Goal: Find specific page/section: Find specific page/section

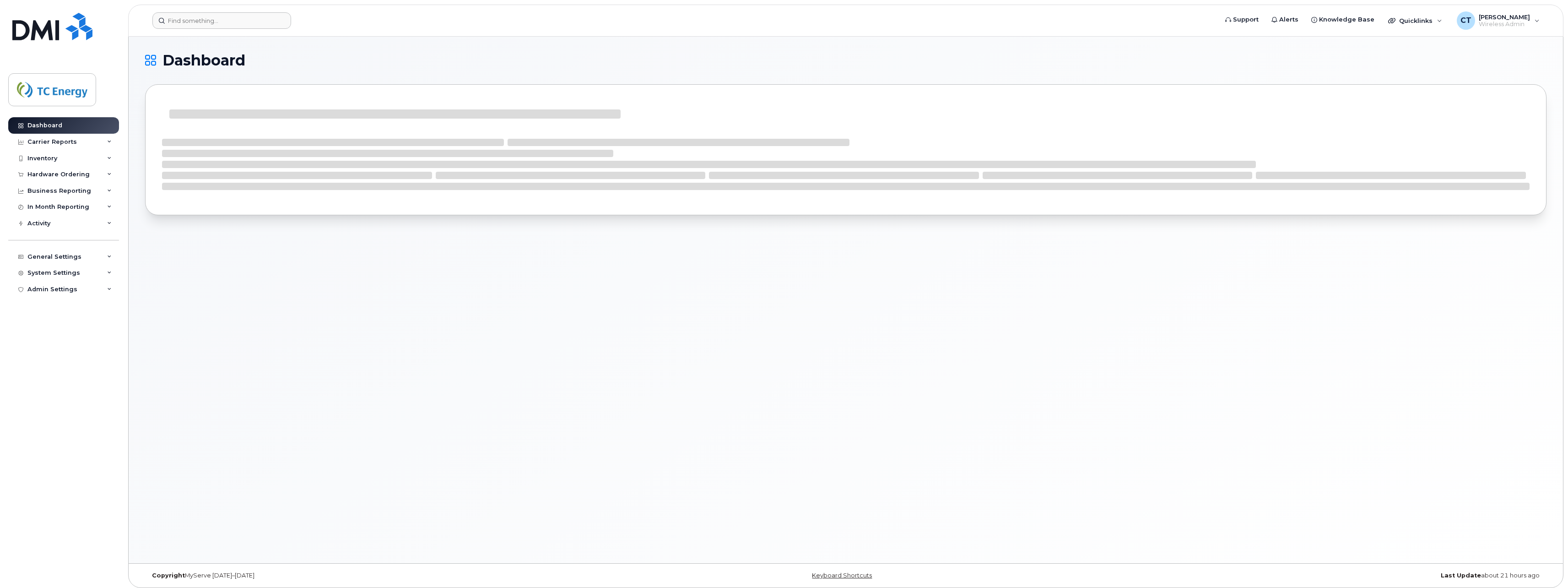
drag, startPoint x: 215, startPoint y: 12, endPoint x: 215, endPoint y: 18, distance: 6.0
click at [215, 12] on header "Support Alerts Knowledge Base Quicklinks Suspend / Cancel Device Change SIM Car…" at bounding box center [846, 21] width 1435 height 32
click at [215, 20] on input at bounding box center [222, 20] width 139 height 16
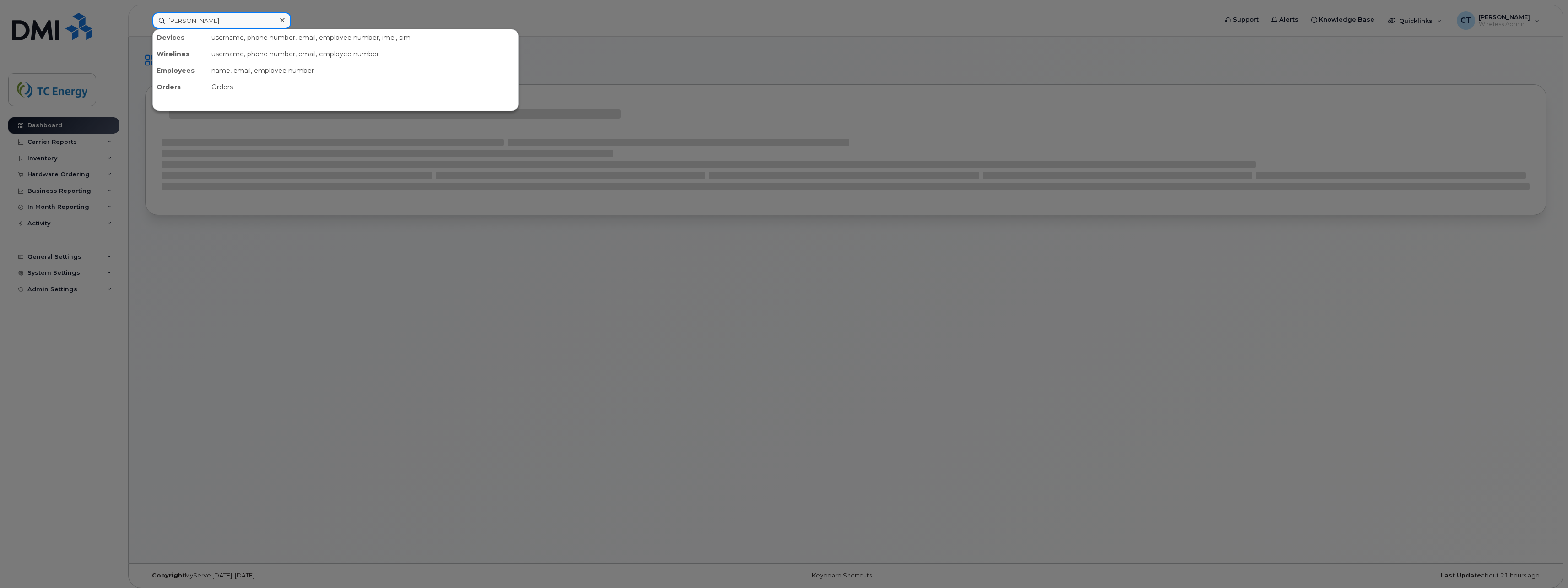
type input "robert wolfe"
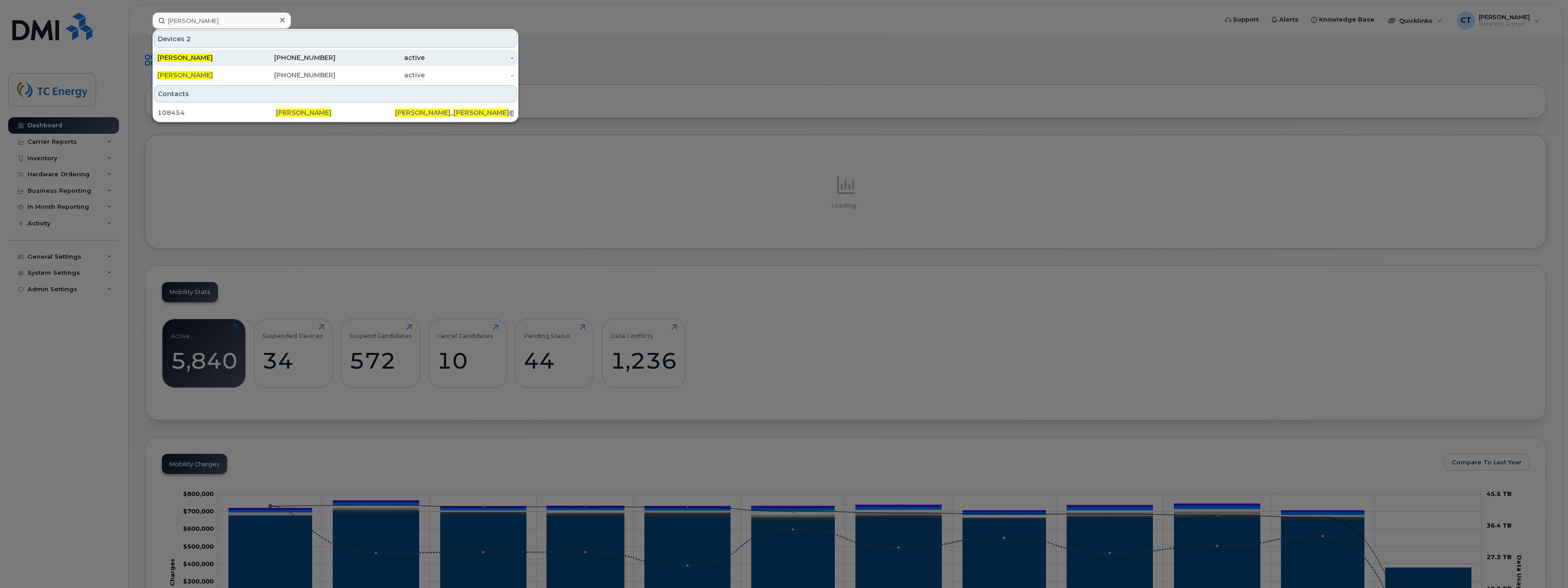
click at [220, 59] on div "ROBERT WOLFE" at bounding box center [202, 58] width 89 height 9
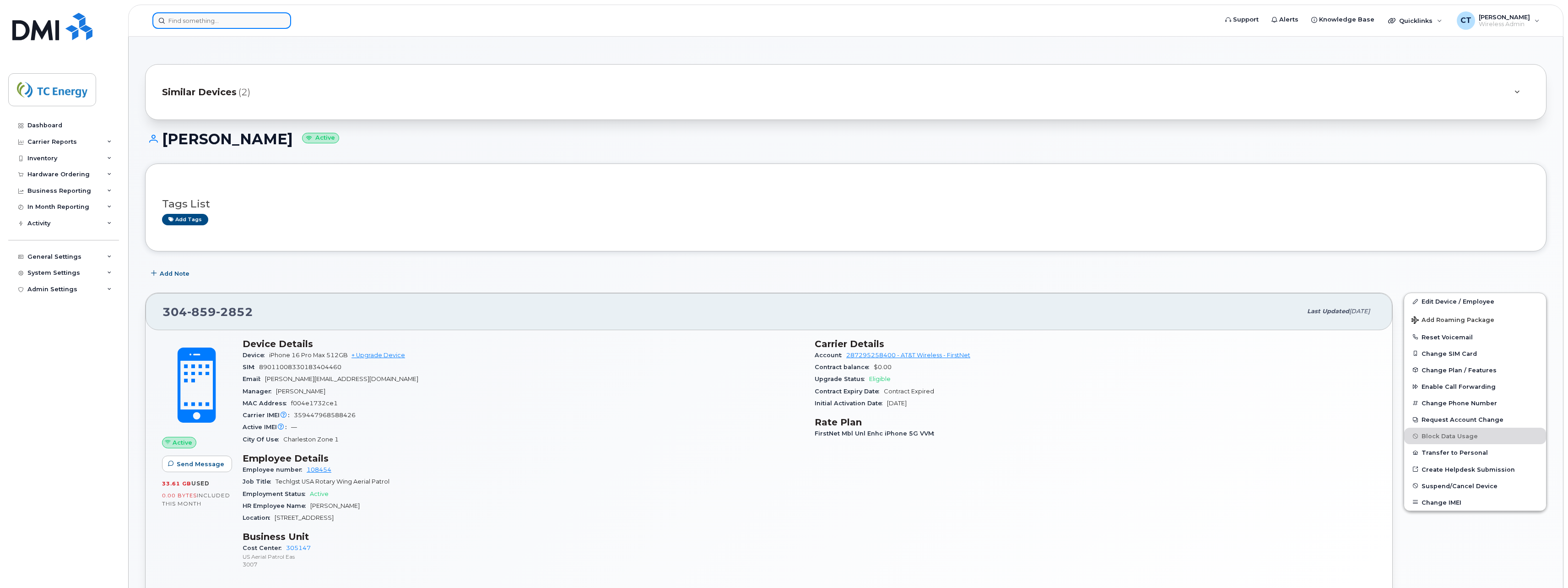
click at [225, 22] on input at bounding box center [222, 20] width 139 height 16
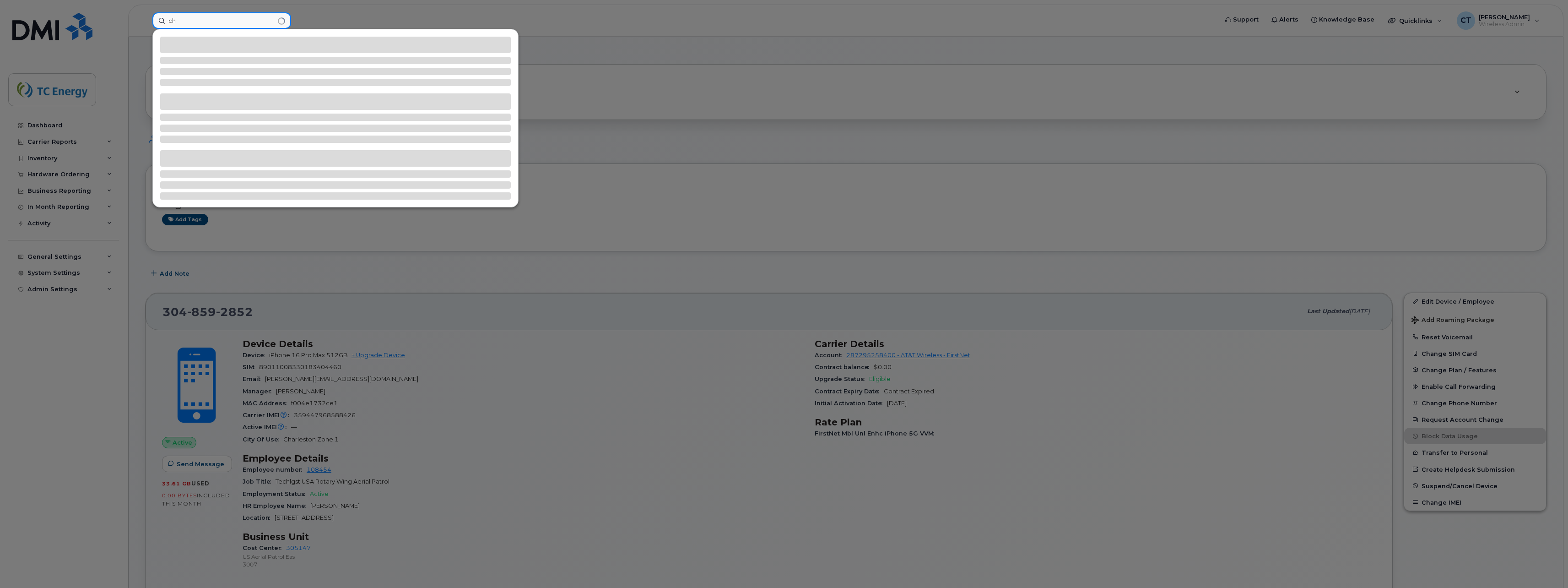
type input "c"
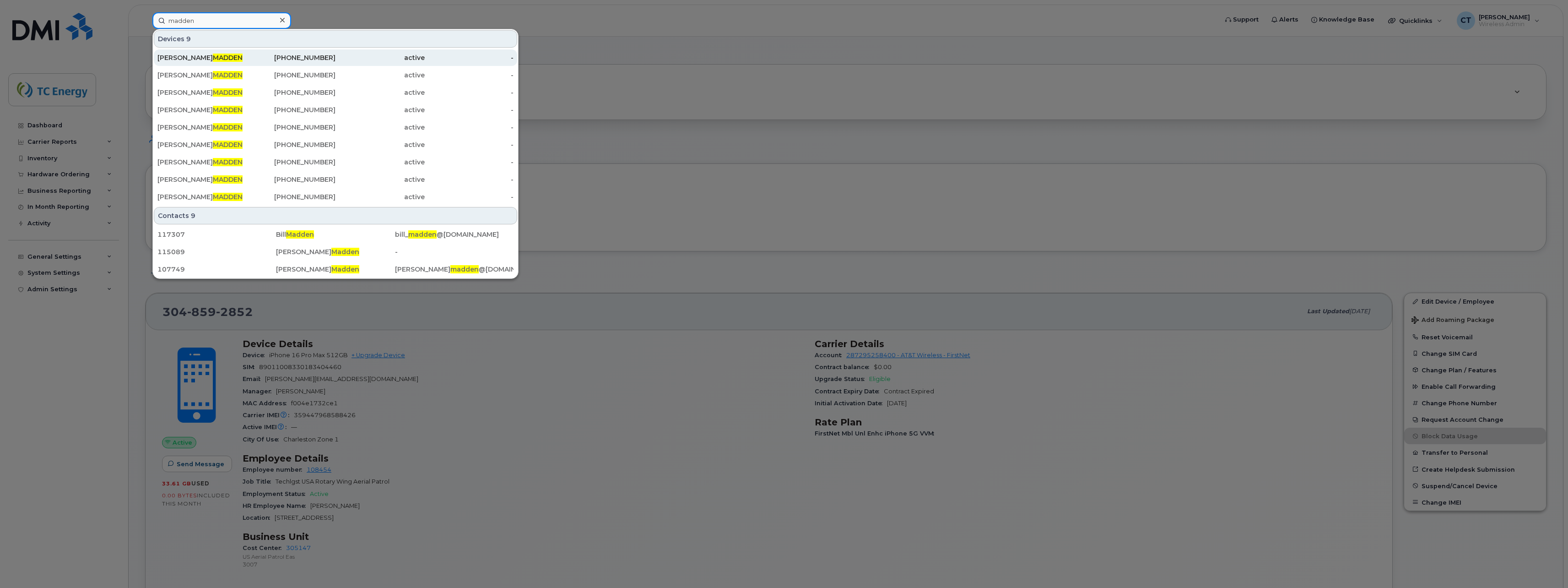
type input "madden"
click at [233, 65] on div "CHRISTOPHER MADDEN" at bounding box center [202, 57] width 89 height 16
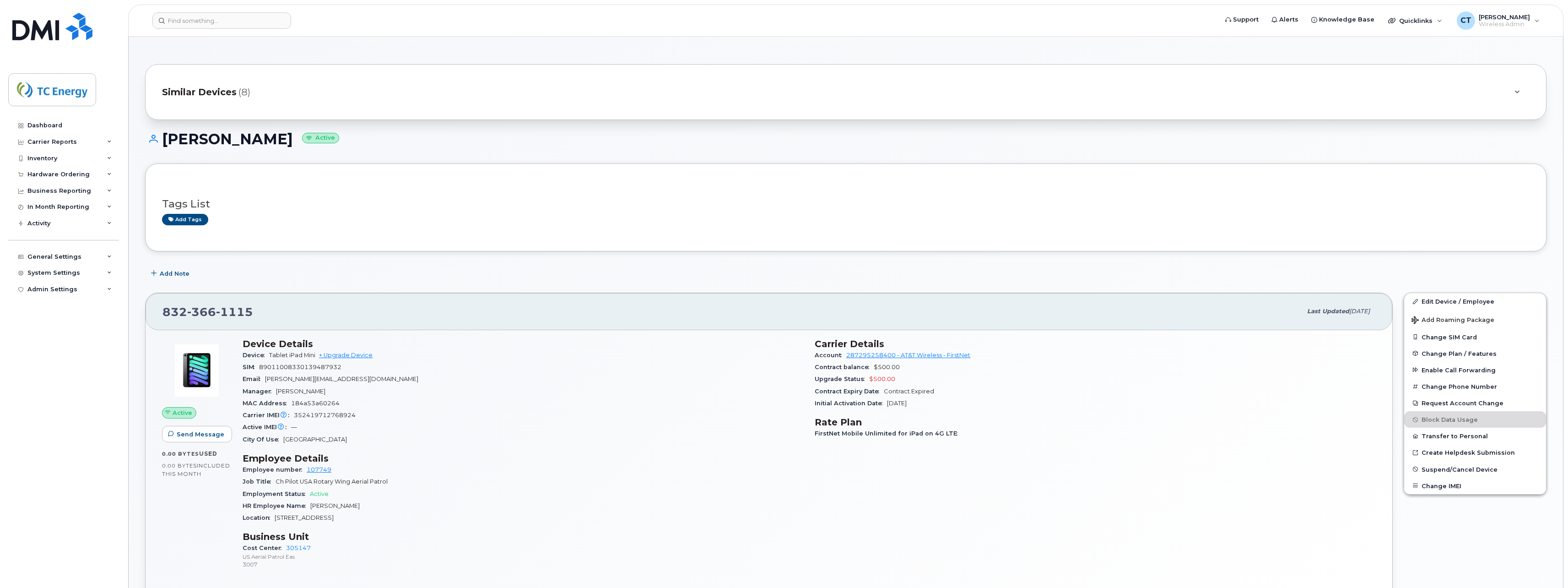
click at [224, 96] on span "Similar Devices" at bounding box center [199, 92] width 75 height 13
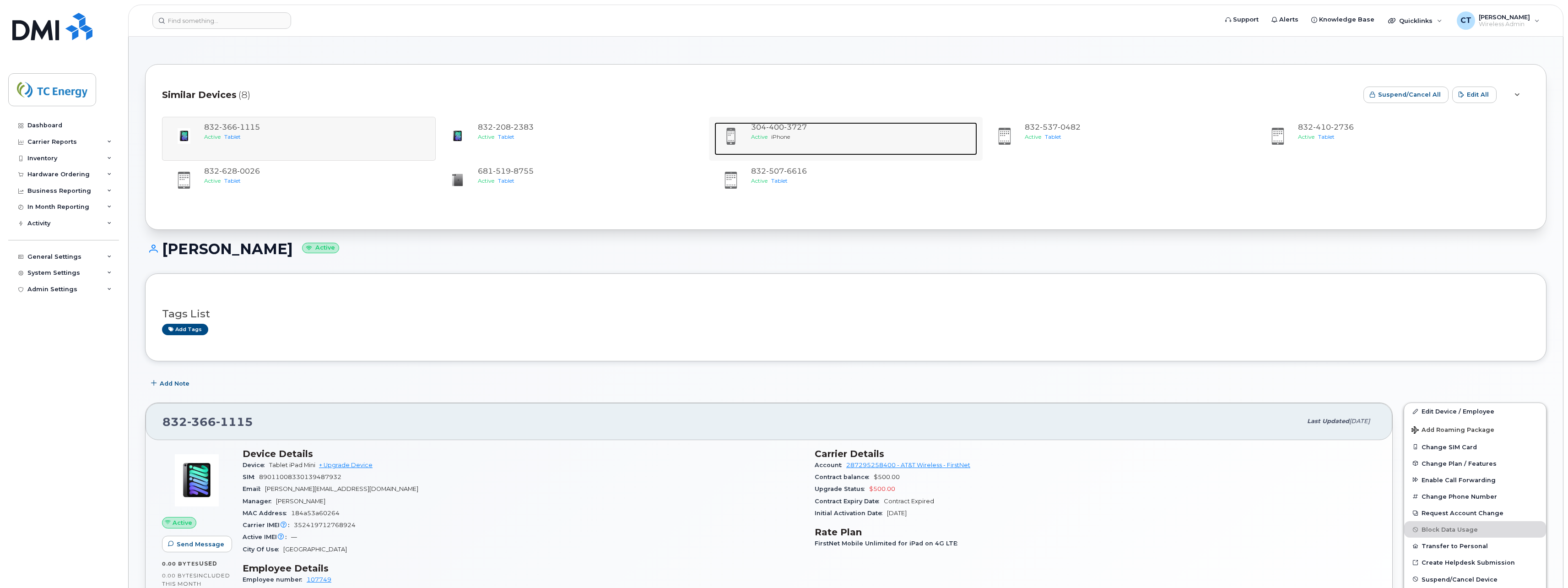
click at [808, 140] on div "Active iPhone" at bounding box center [862, 137] width 222 height 8
